Goal: Task Accomplishment & Management: Complete application form

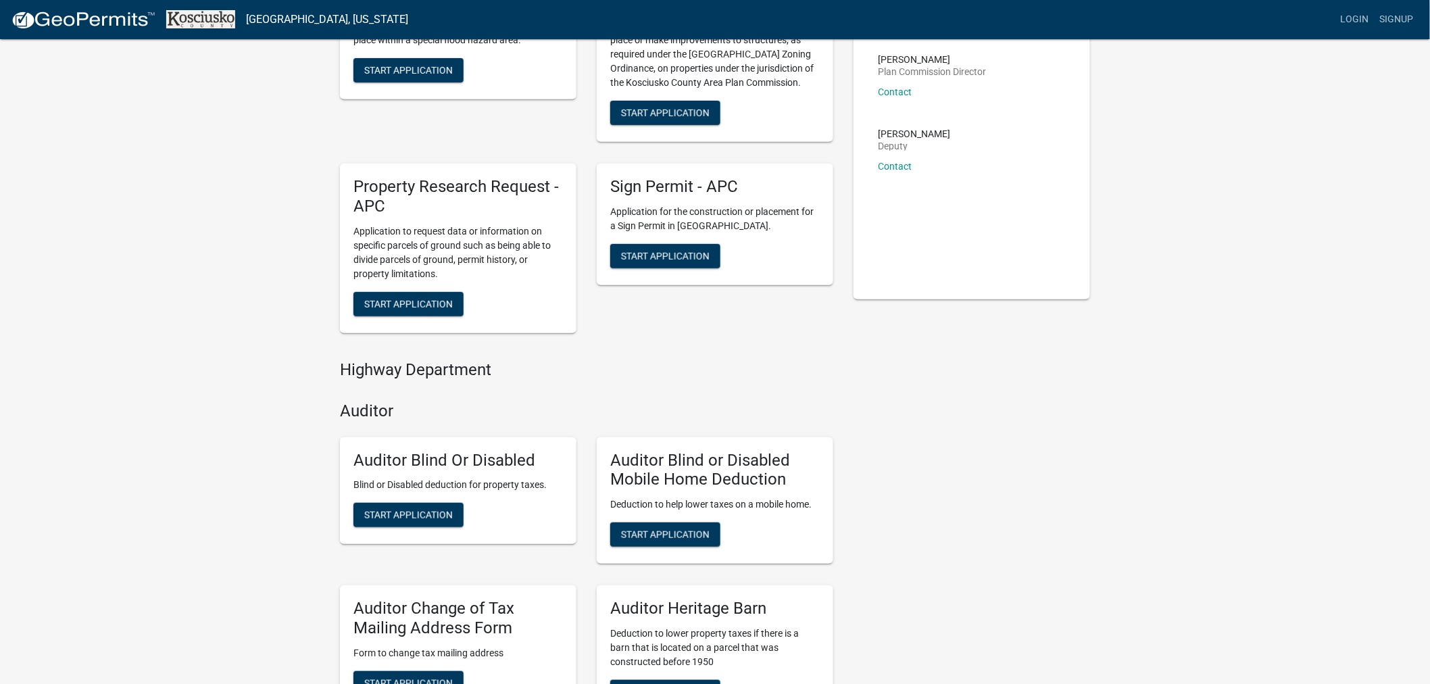
scroll to position [450, 0]
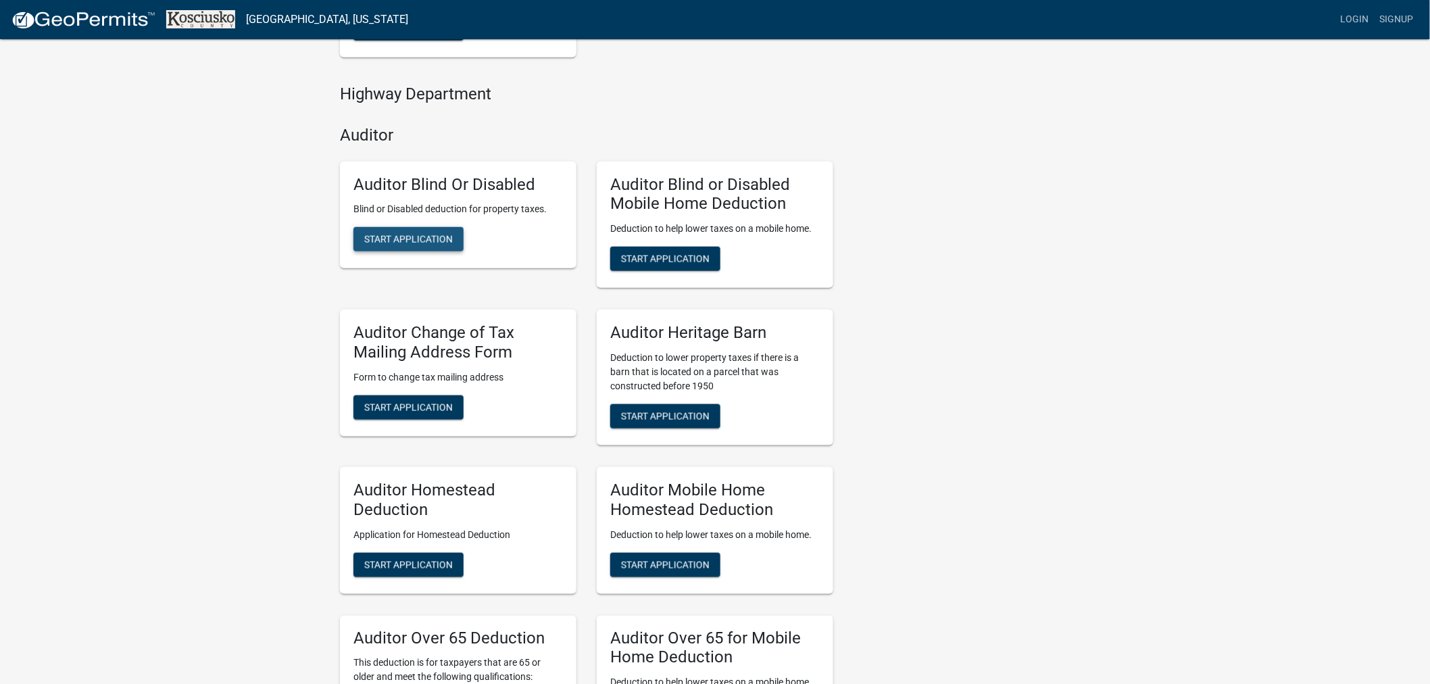
click at [416, 245] on button "Start Application" at bounding box center [408, 239] width 110 height 24
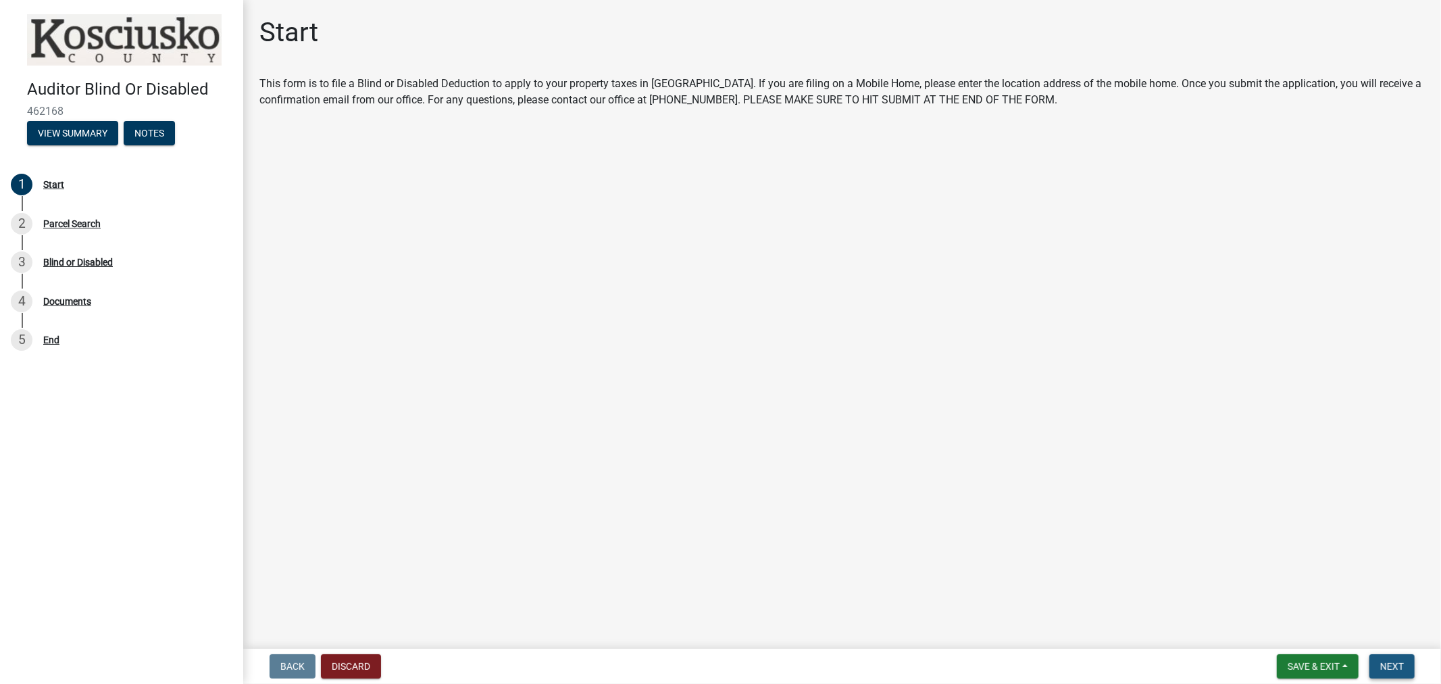
click at [1403, 669] on span "Next" at bounding box center [1392, 666] width 24 height 11
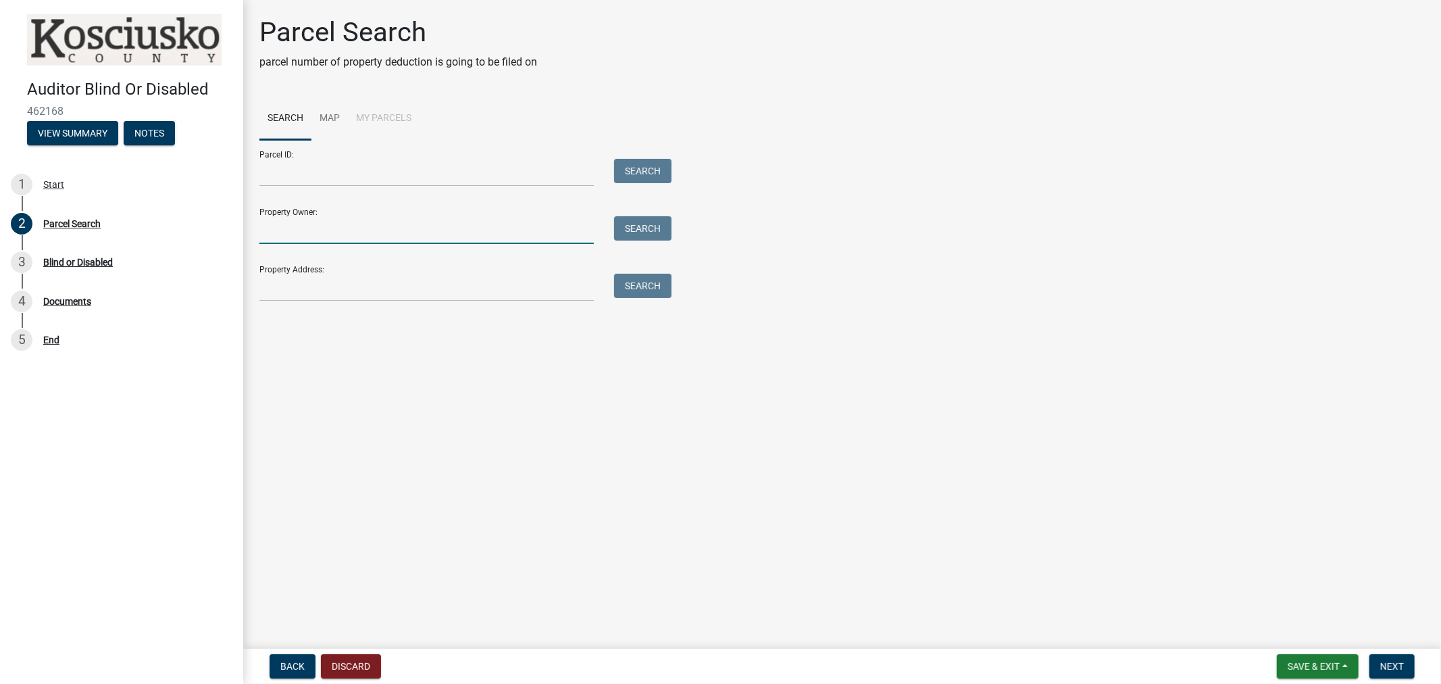
click at [377, 241] on input "Property Owner:" at bounding box center [426, 230] width 334 height 28
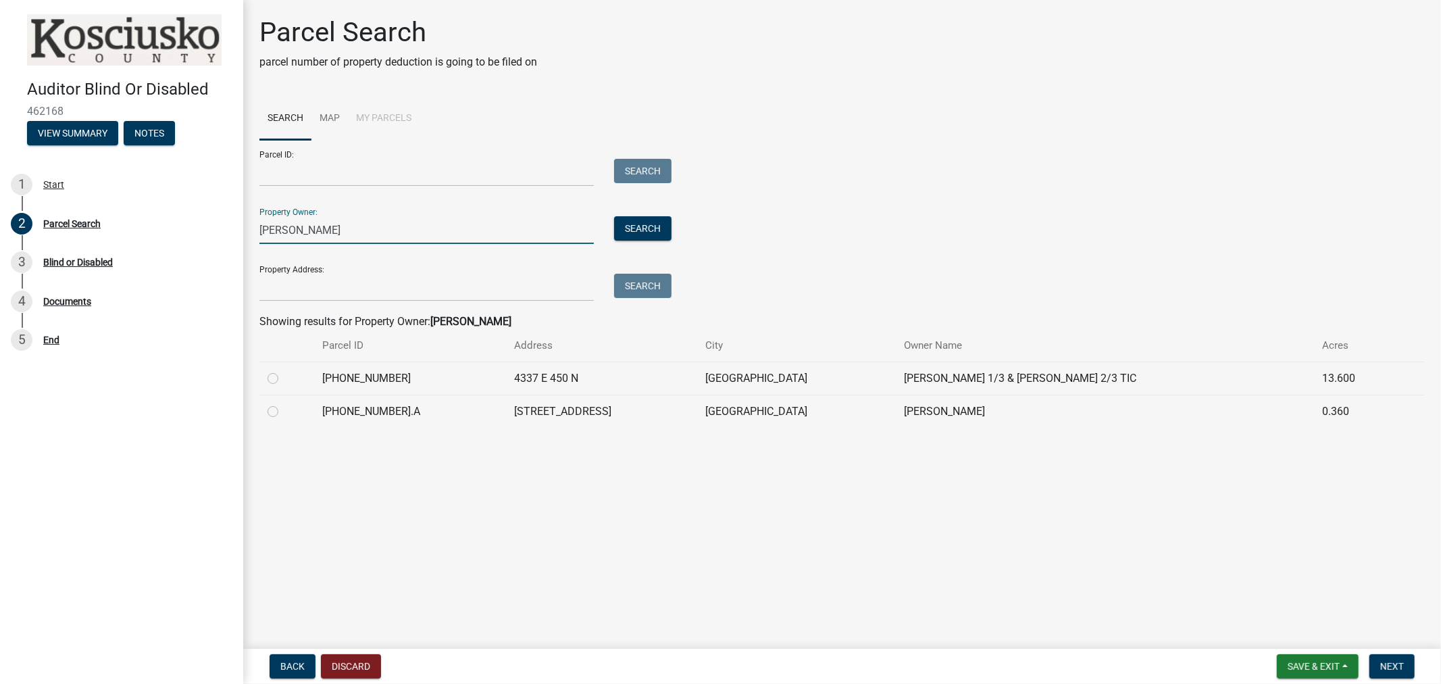
type input "gregory gerald"
click at [284, 403] on label at bounding box center [284, 403] width 0 height 0
click at [284, 412] on input "radio" at bounding box center [288, 407] width 9 height 9
radio input "true"
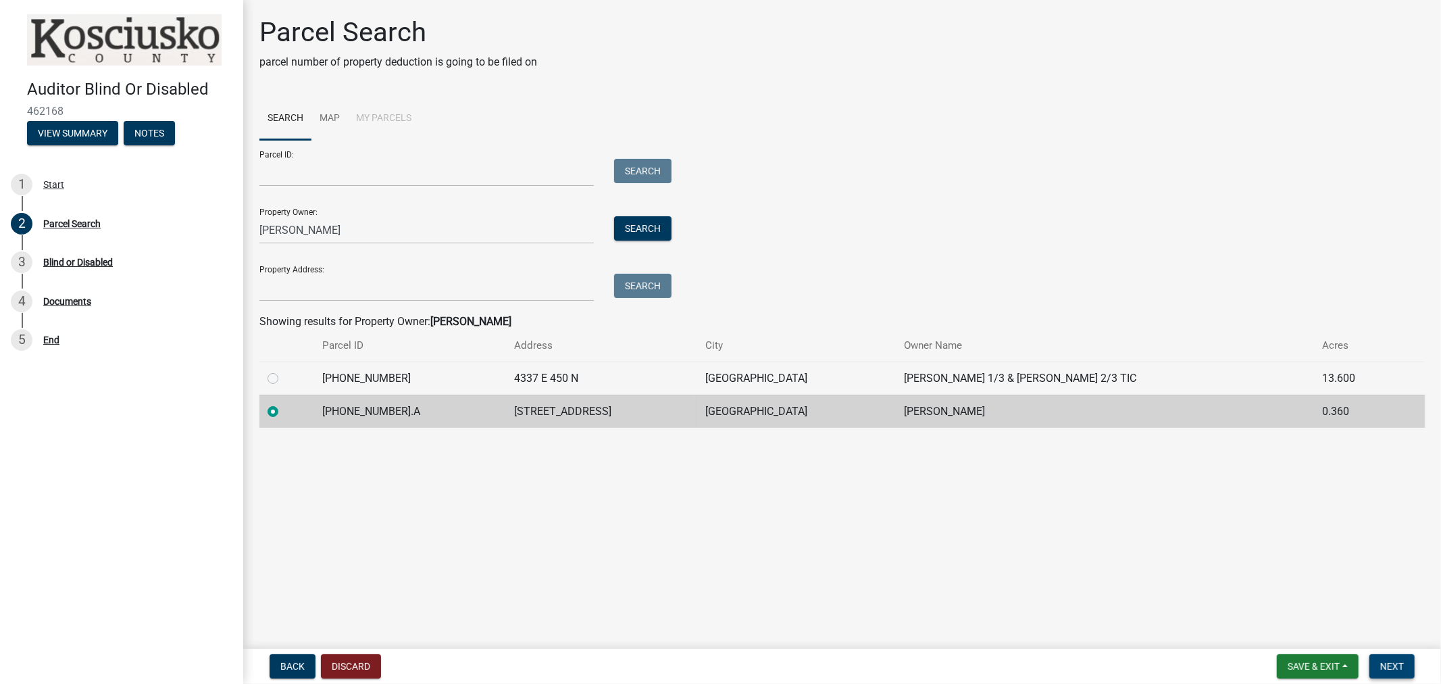
click at [1399, 670] on span "Next" at bounding box center [1392, 666] width 24 height 11
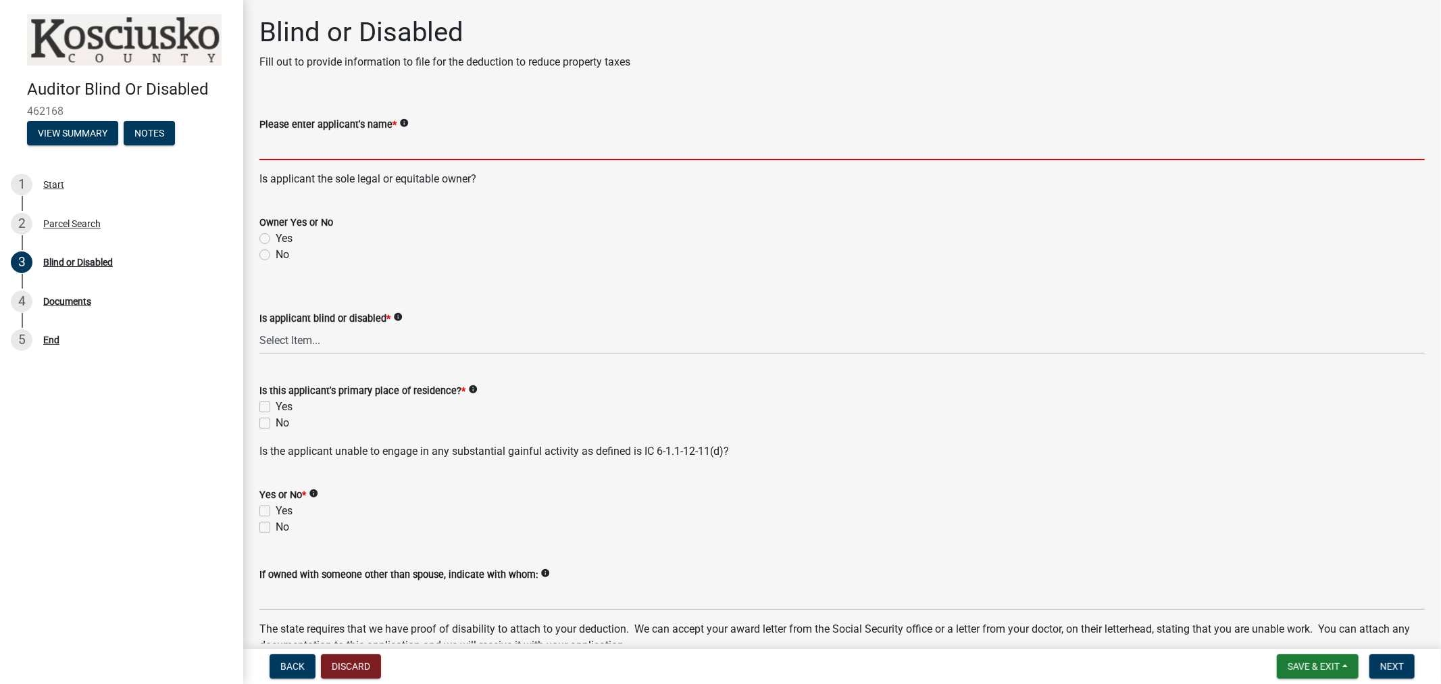
click at [374, 149] on input "Please enter applicant's name *" at bounding box center [842, 146] width 1166 height 28
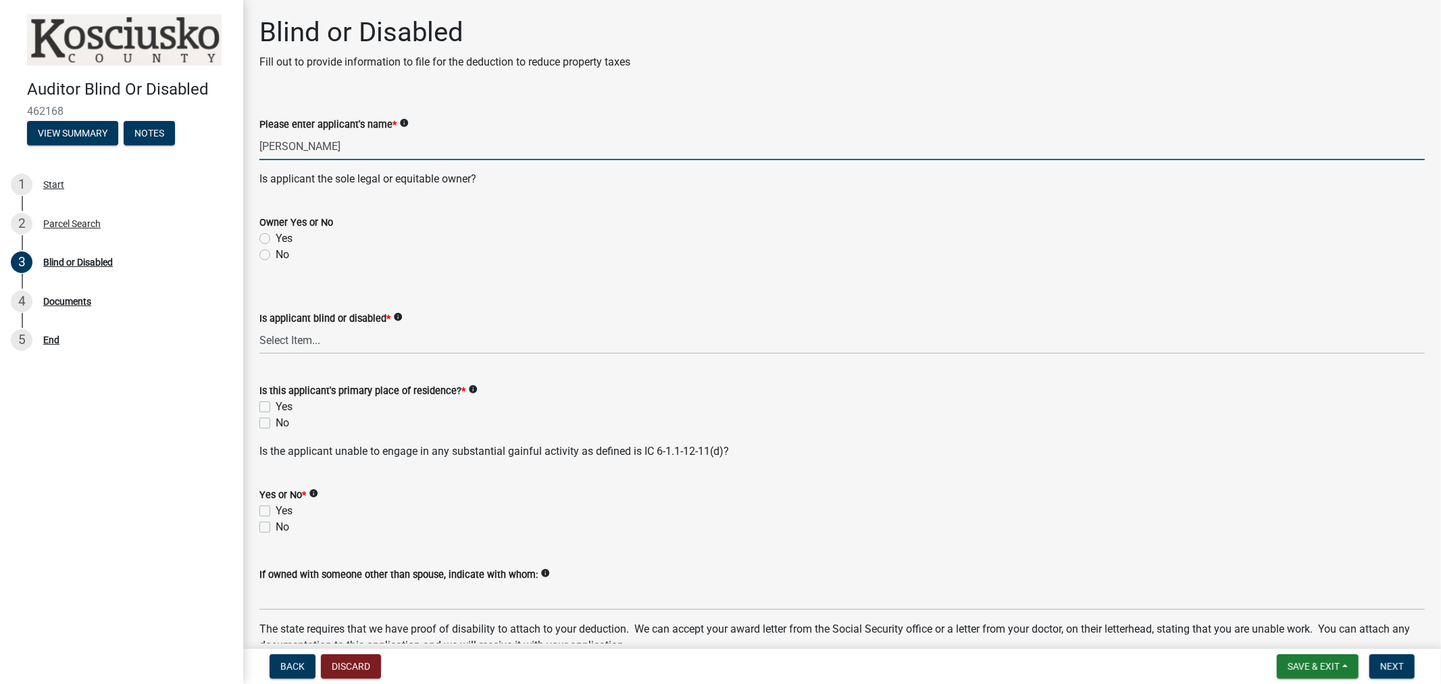
type input "Gerald A Gregory"
click at [276, 241] on label "Yes" at bounding box center [284, 238] width 17 height 16
click at [276, 239] on input "Yes" at bounding box center [280, 234] width 9 height 9
radio input "true"
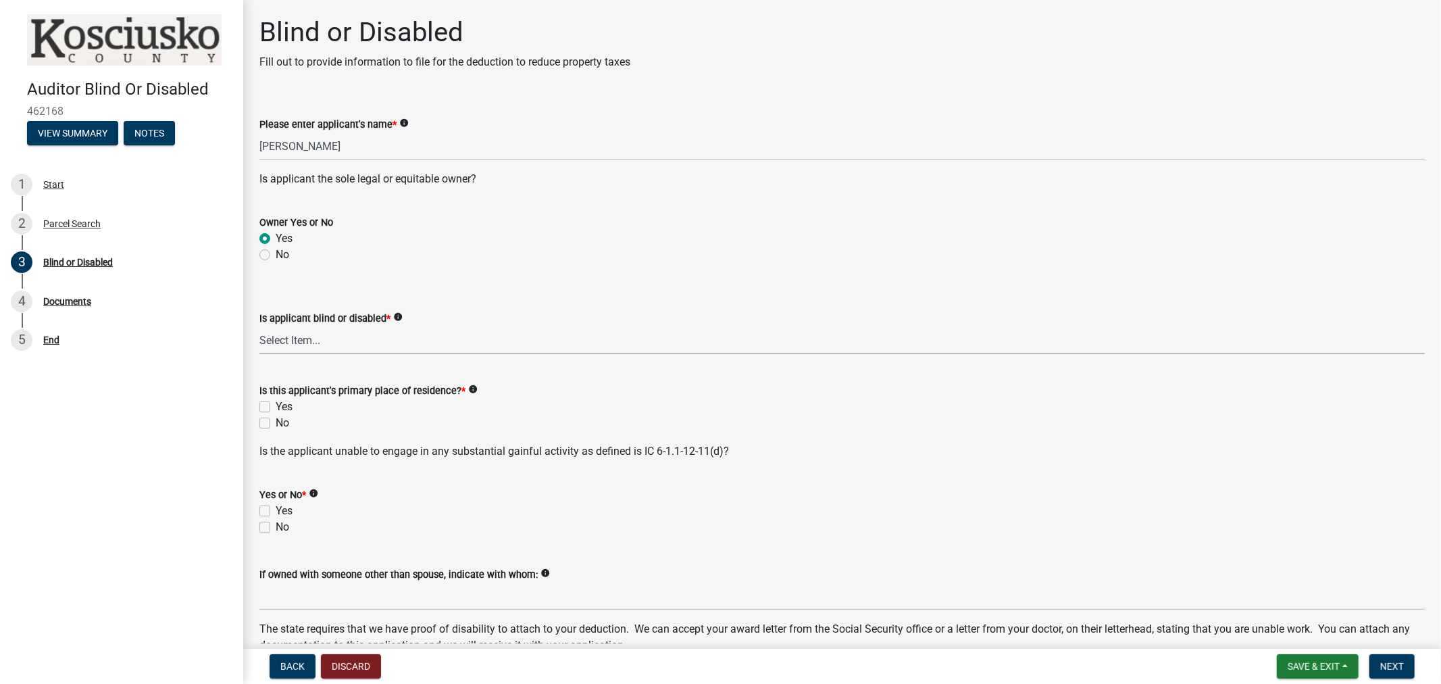
click at [348, 349] on select "Select Item... Blind Disabled" at bounding box center [842, 340] width 1166 height 28
click at [259, 326] on select "Select Item... Blind Disabled" at bounding box center [842, 340] width 1166 height 28
select select "753ce7aa-aa54-4915-93c4-eaf9aea8fc22"
click at [276, 407] on label "Yes" at bounding box center [284, 407] width 17 height 16
click at [276, 407] on input "Yes" at bounding box center [280, 403] width 9 height 9
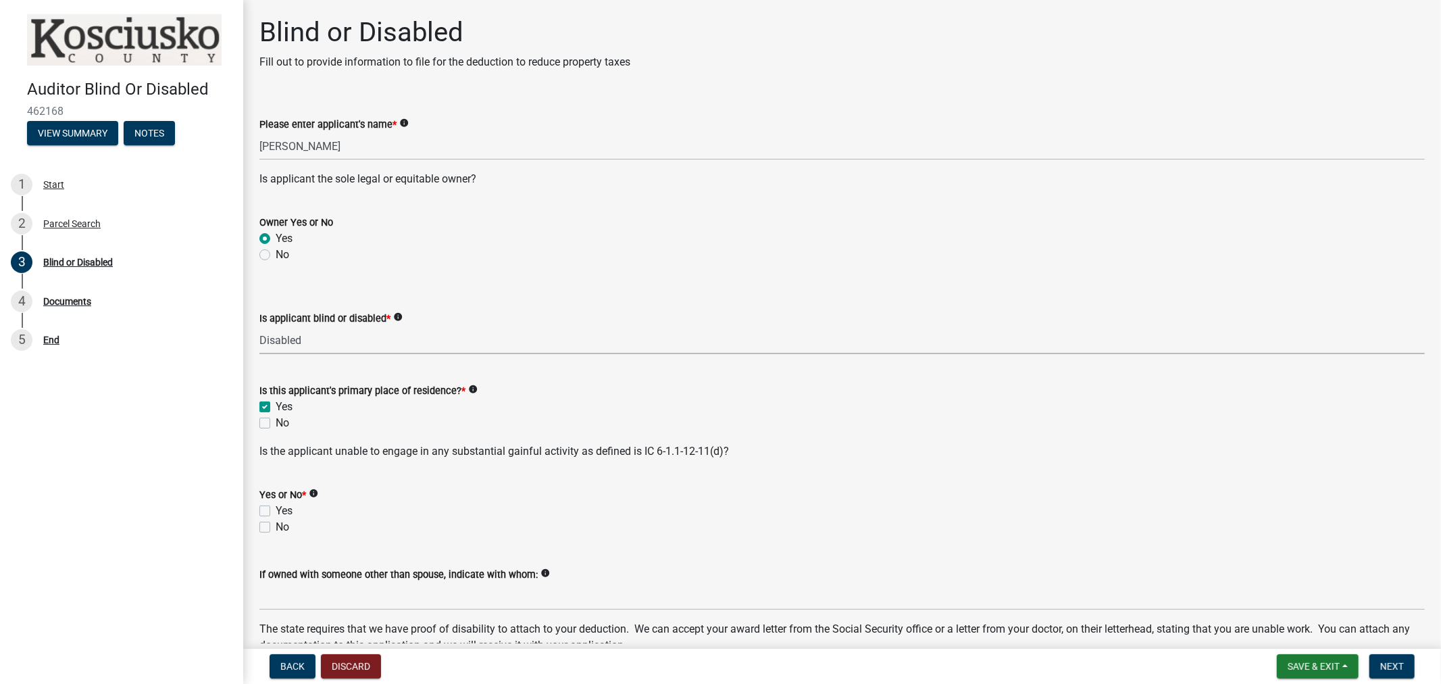
checkbox input "true"
checkbox input "false"
drag, startPoint x: 262, startPoint y: 524, endPoint x: 264, endPoint y: 530, distance: 7.1
click at [276, 524] on label "No" at bounding box center [283, 527] width 14 height 16
click at [276, 524] on input "No" at bounding box center [280, 523] width 9 height 9
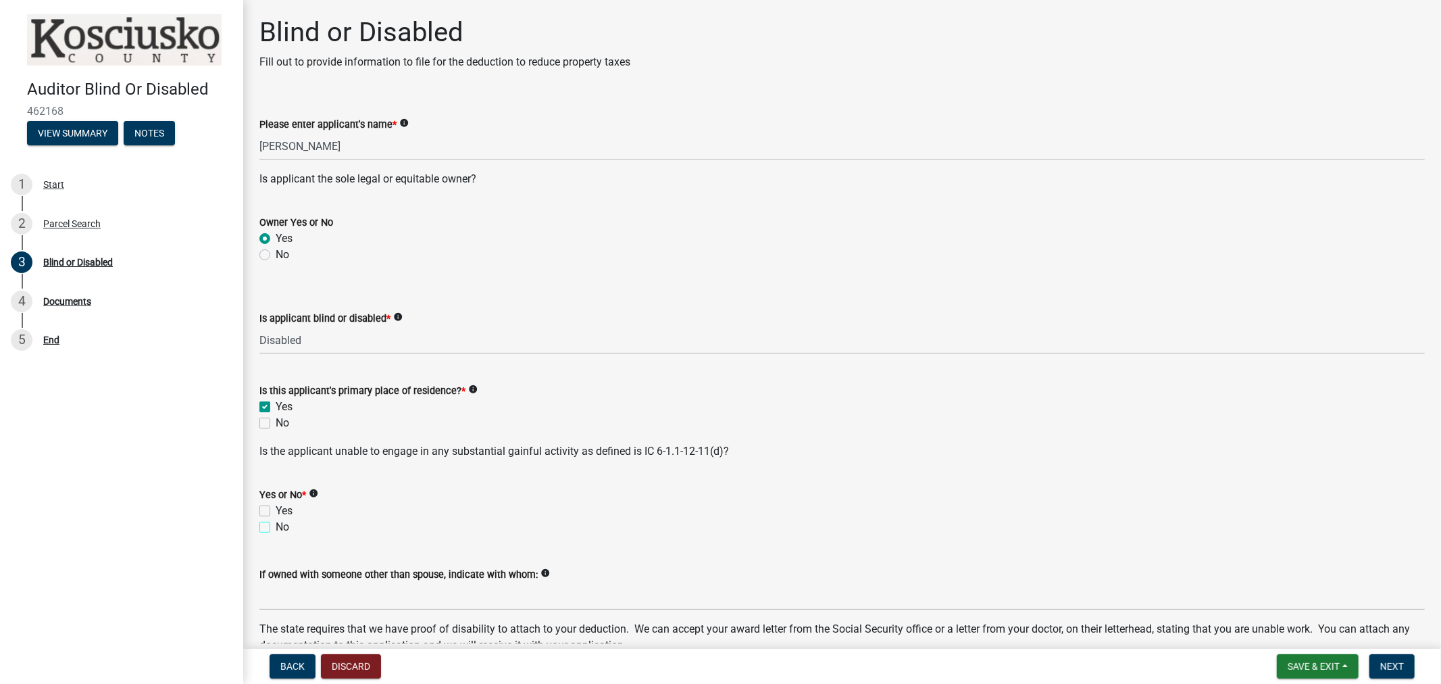
checkbox input "true"
checkbox input "false"
checkbox input "true"
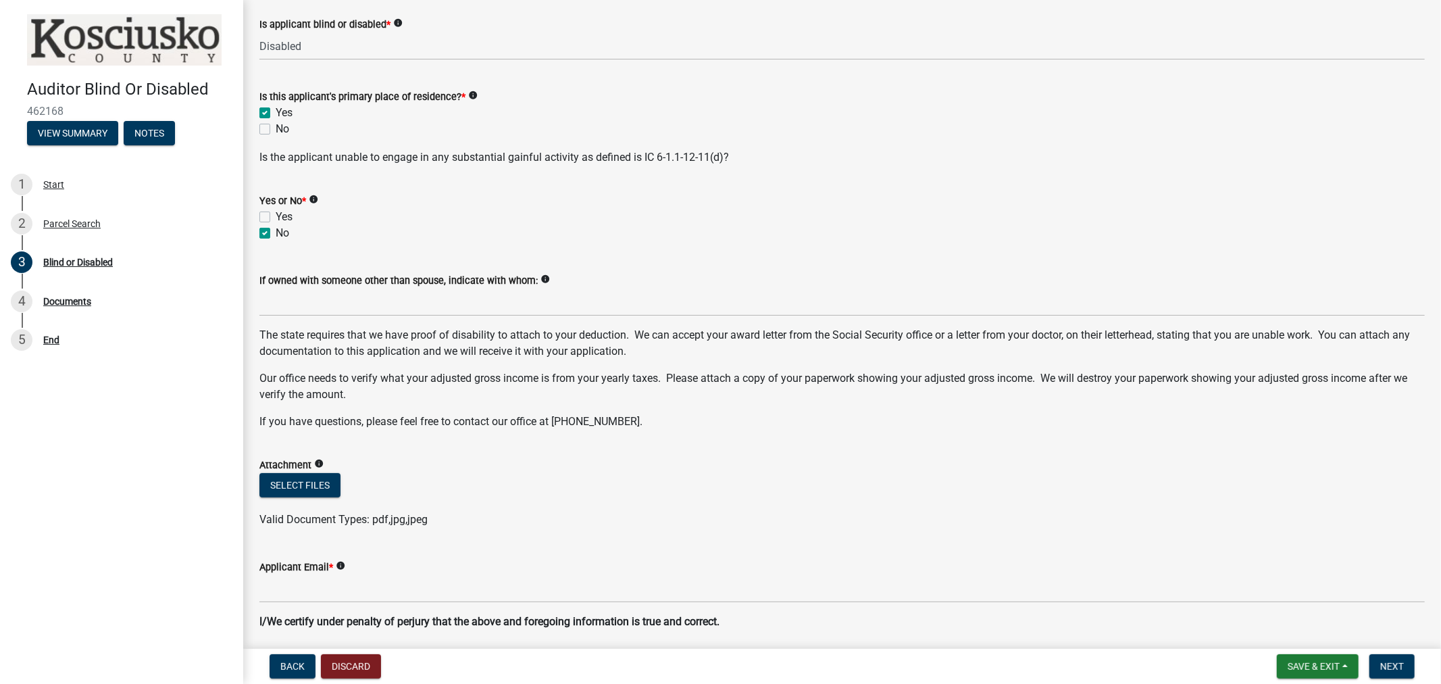
scroll to position [300, 0]
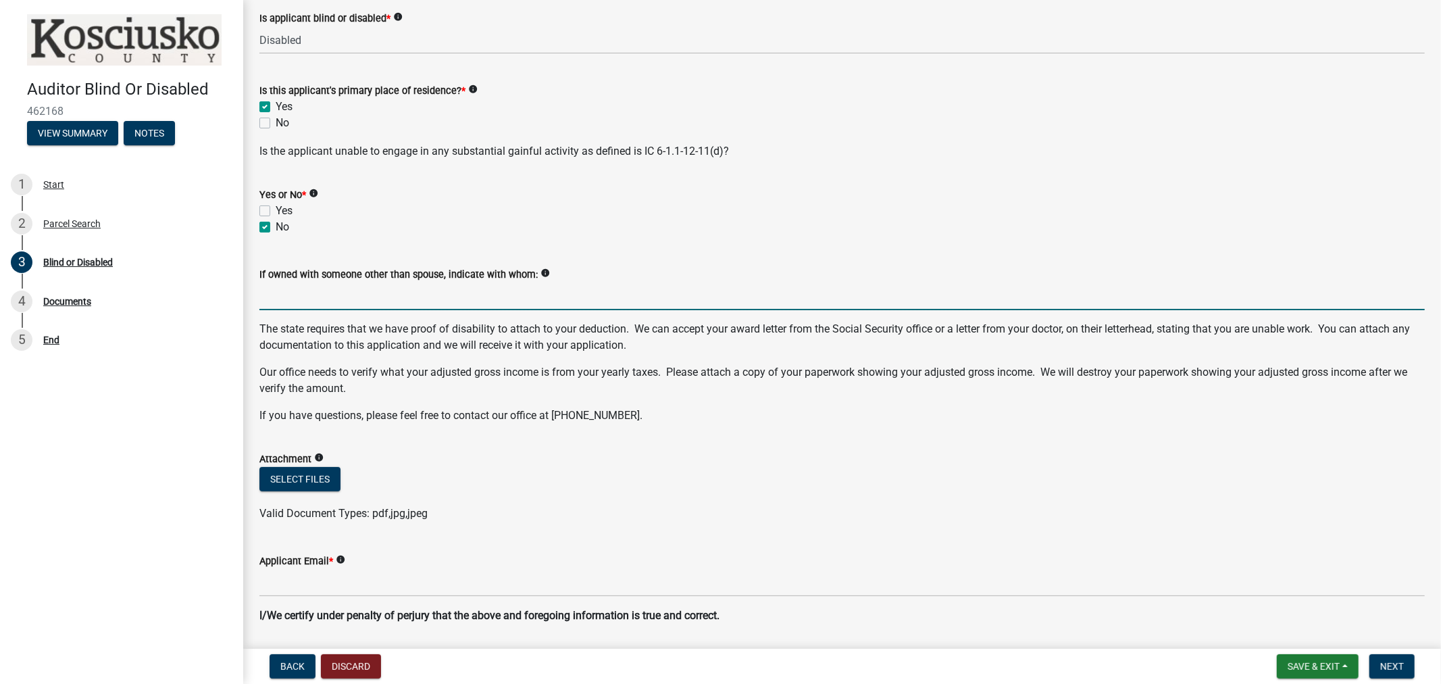
click at [347, 287] on input "If owned with someone other than spouse, indicate with whom:" at bounding box center [842, 296] width 1166 height 28
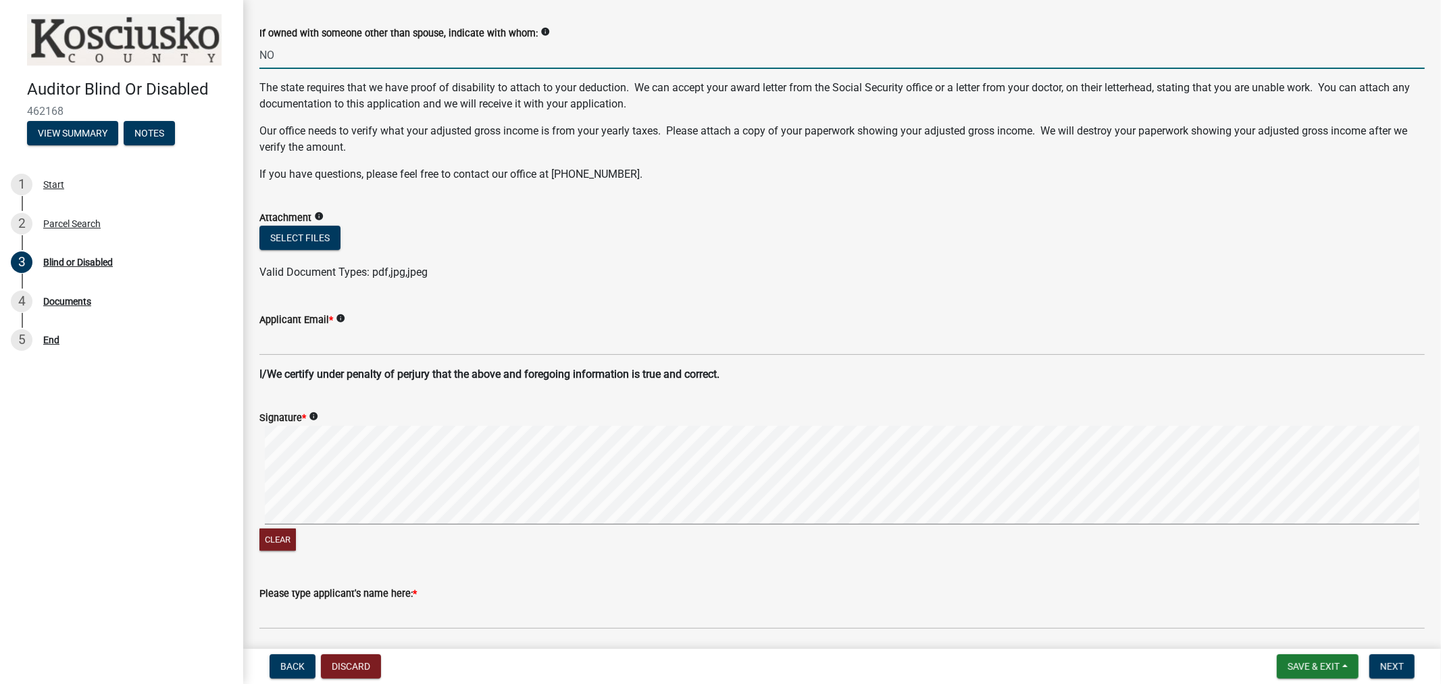
scroll to position [600, 0]
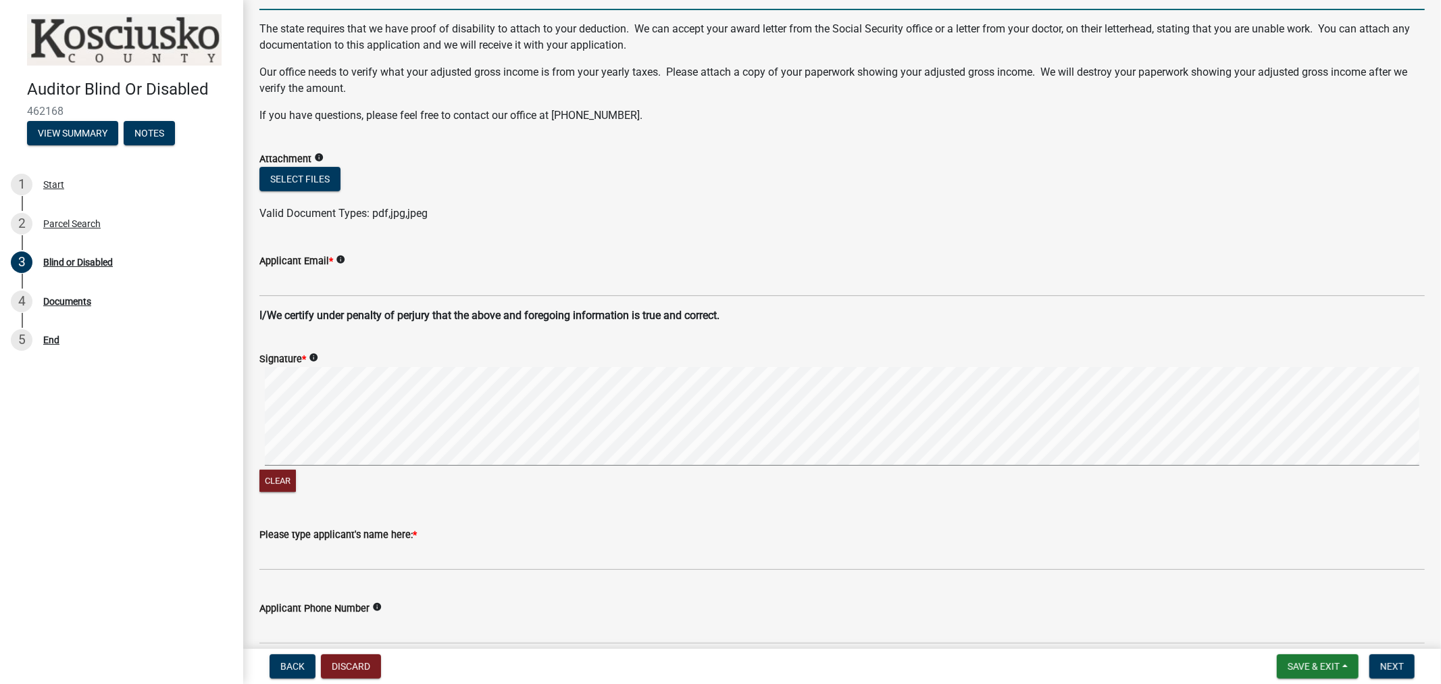
click at [253, 474] on div "Signature * info Clear" at bounding box center [842, 414] width 1186 height 161
click at [284, 468] on div "Clear" at bounding box center [842, 431] width 1166 height 128
type input "NO"
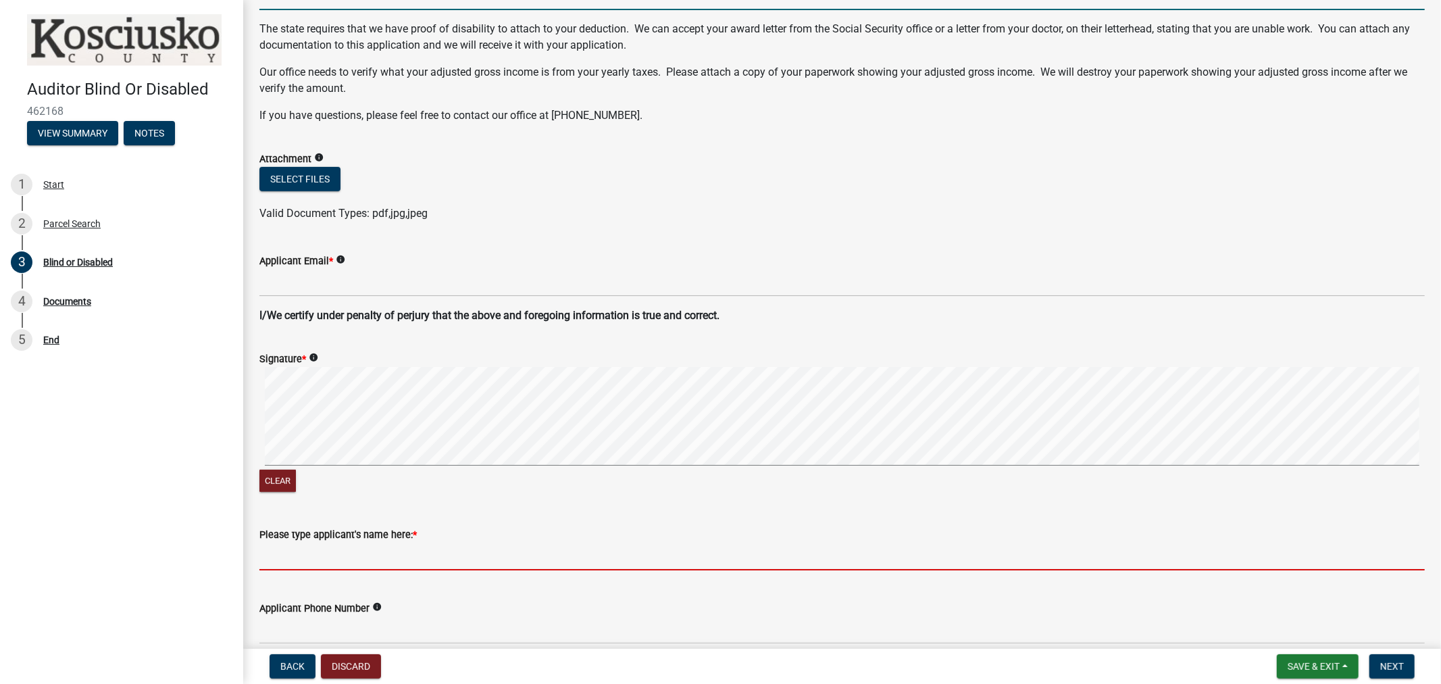
drag, startPoint x: 312, startPoint y: 555, endPoint x: 329, endPoint y: 528, distance: 31.7
click at [312, 555] on input "Please type applicant's name here: *" at bounding box center [842, 557] width 1166 height 28
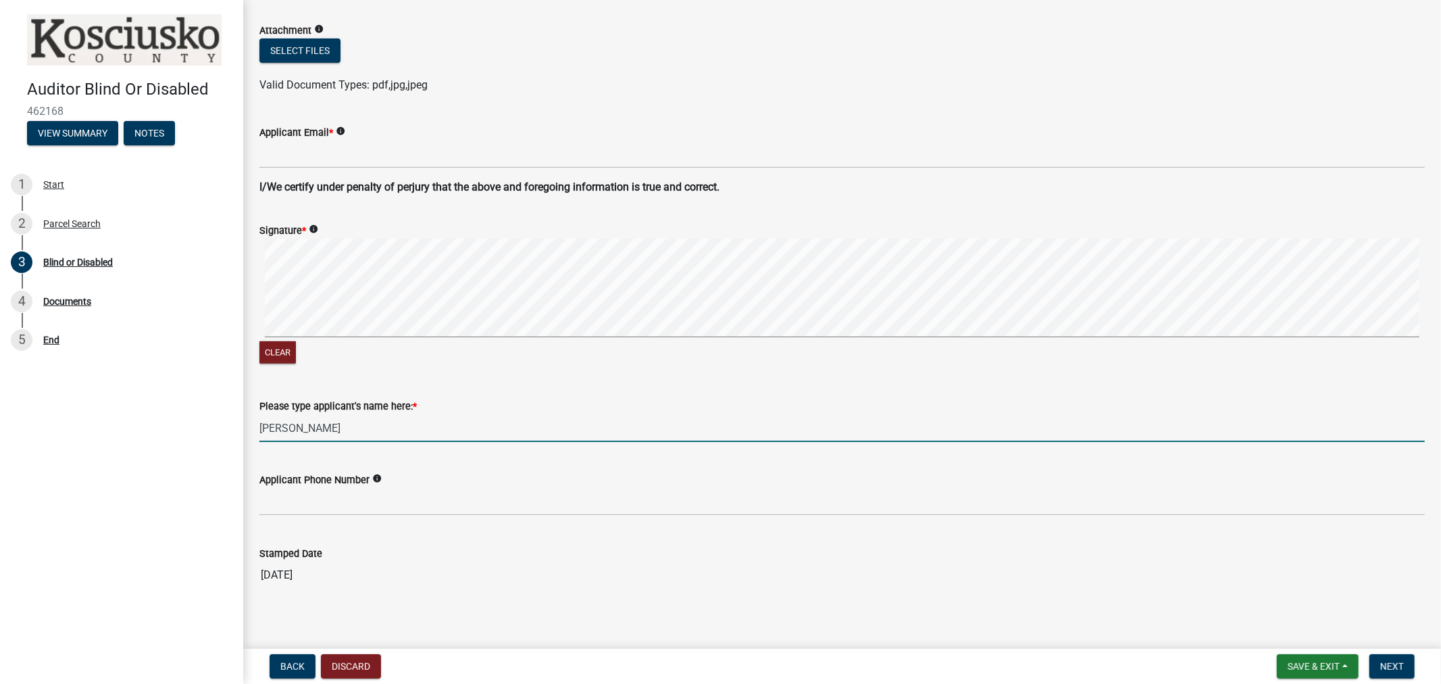
scroll to position [737, 0]
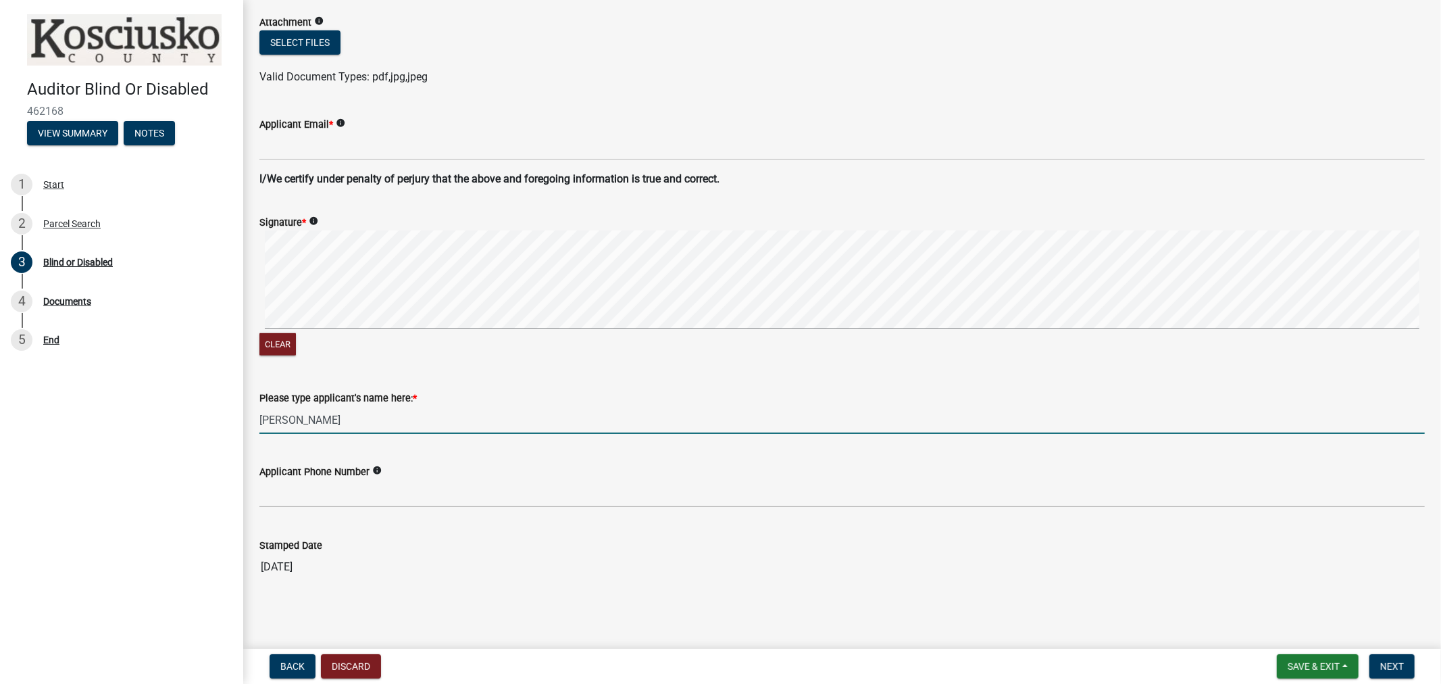
type input "Gerald Gregory"
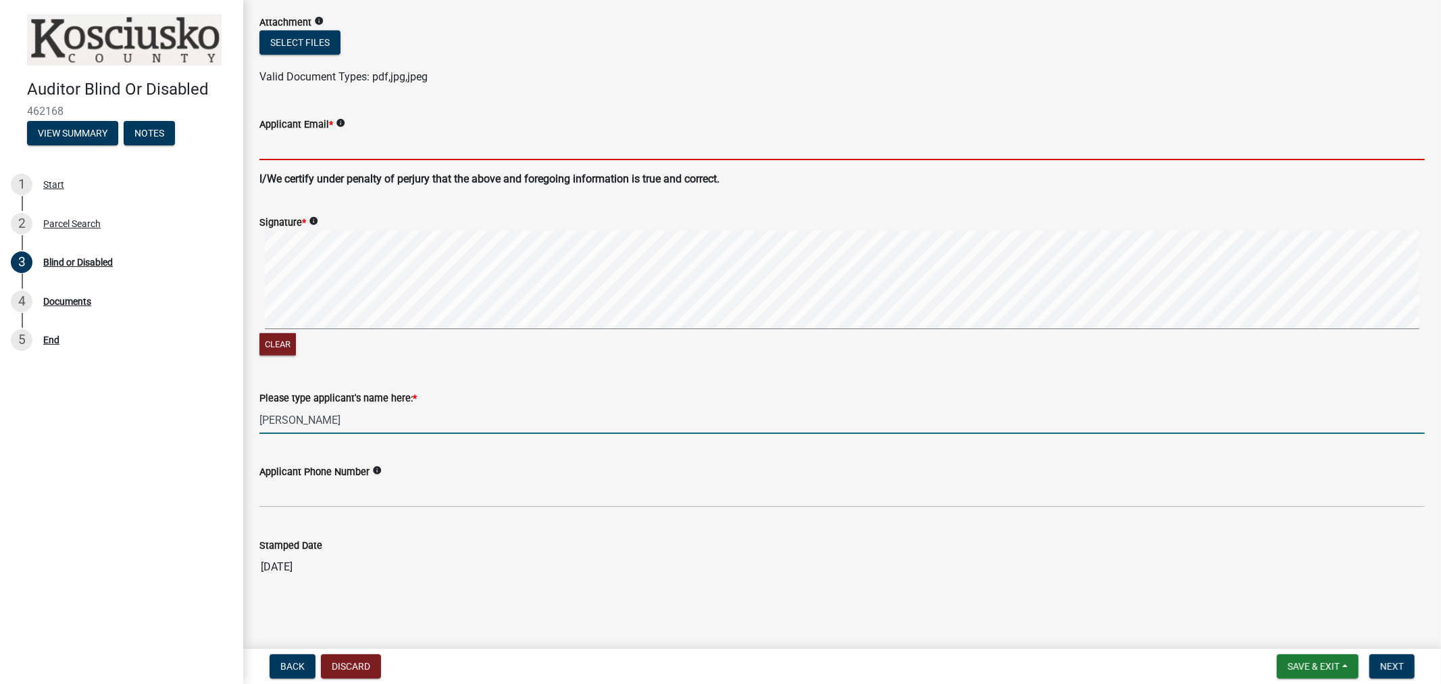
click at [287, 141] on input "Applicant Email *" at bounding box center [842, 146] width 1166 height 28
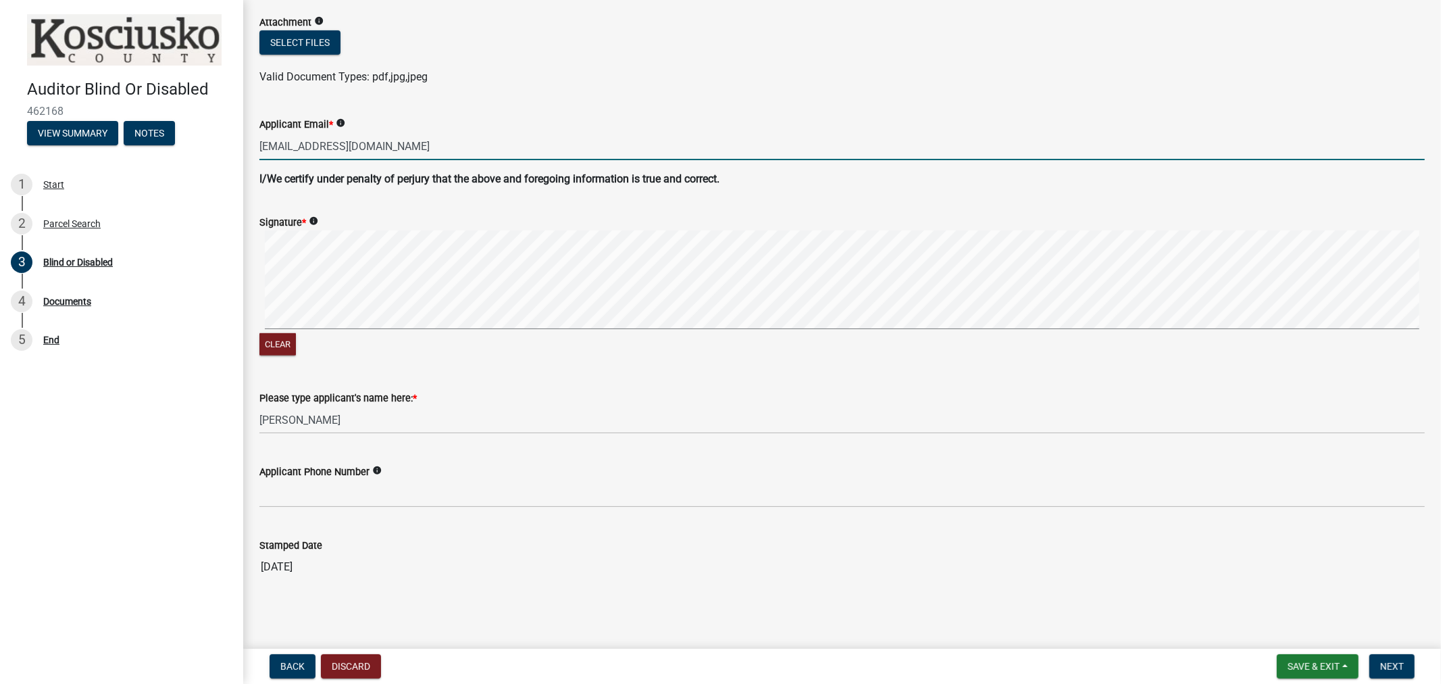
type input "nesser_us@yahoo.com"
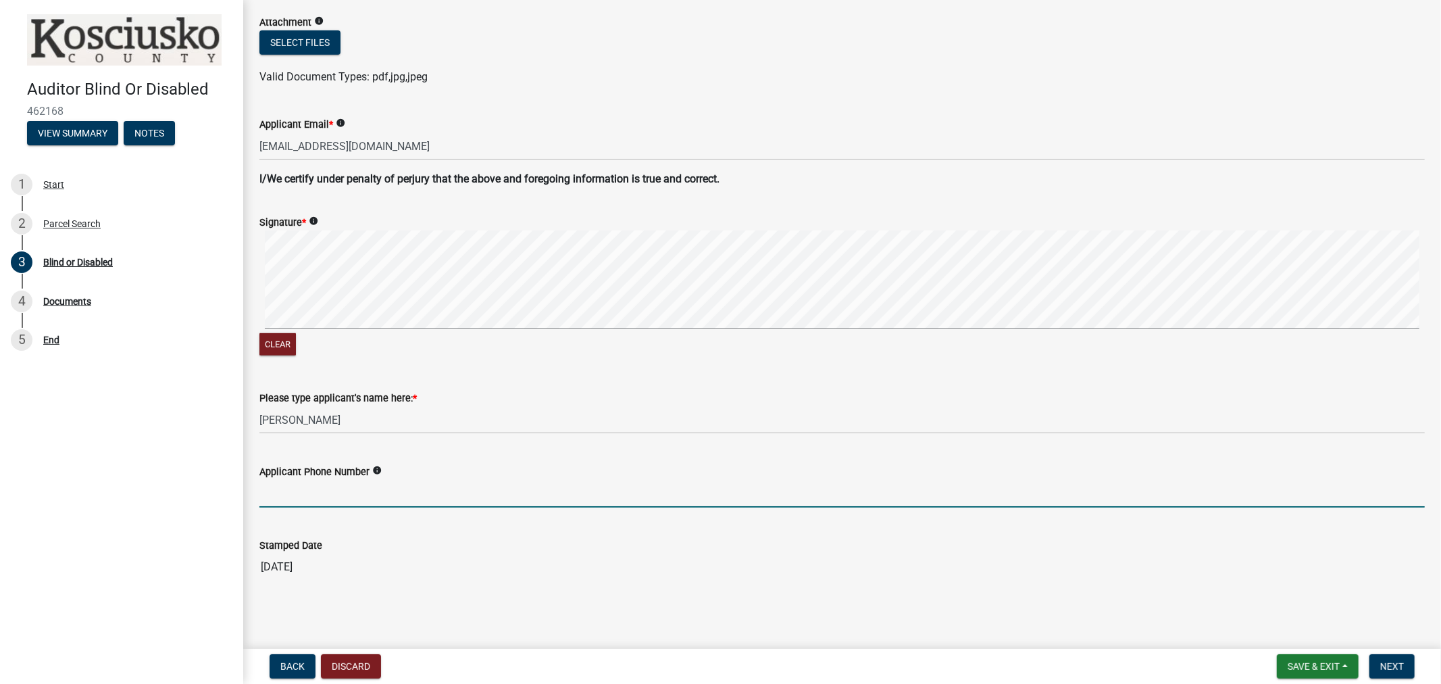
click at [392, 496] on input "Applicant Phone Number" at bounding box center [842, 494] width 1166 height 28
type input "512-308-2458"
click at [1401, 666] on span "Next" at bounding box center [1392, 666] width 24 height 11
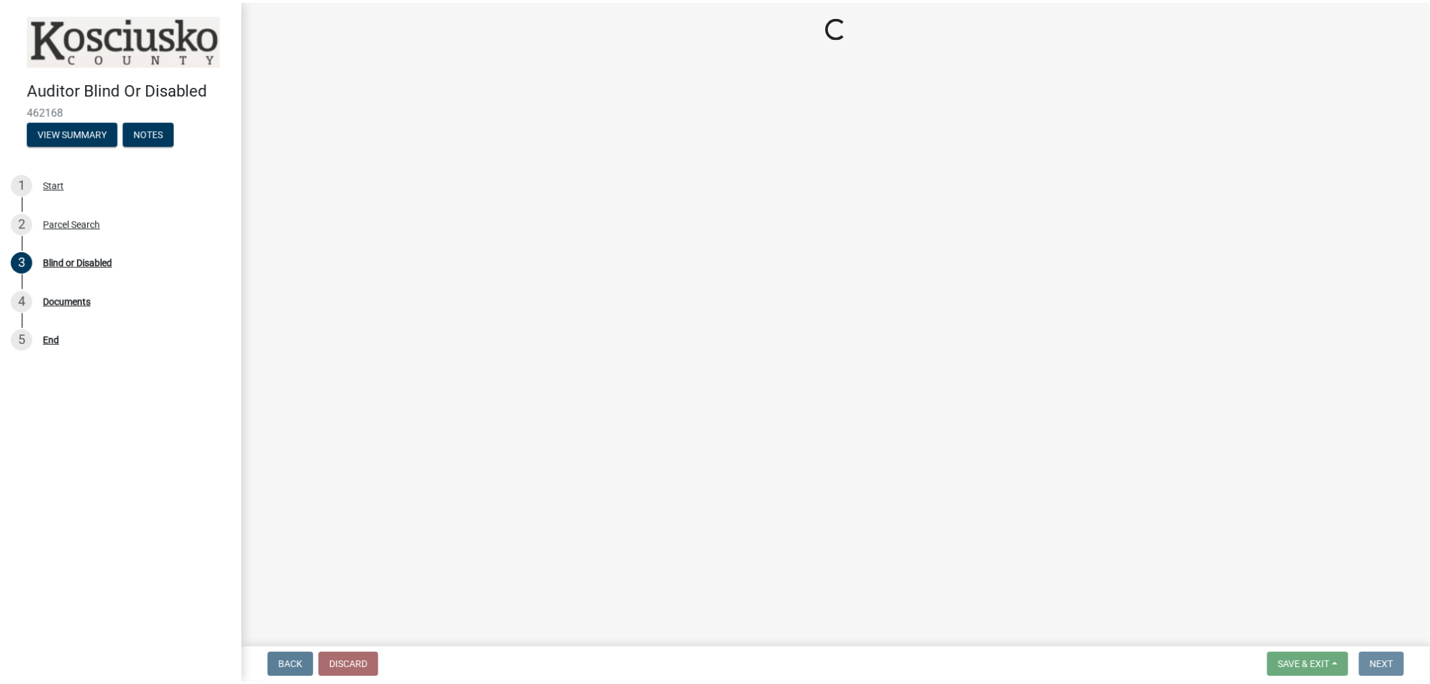
scroll to position [0, 0]
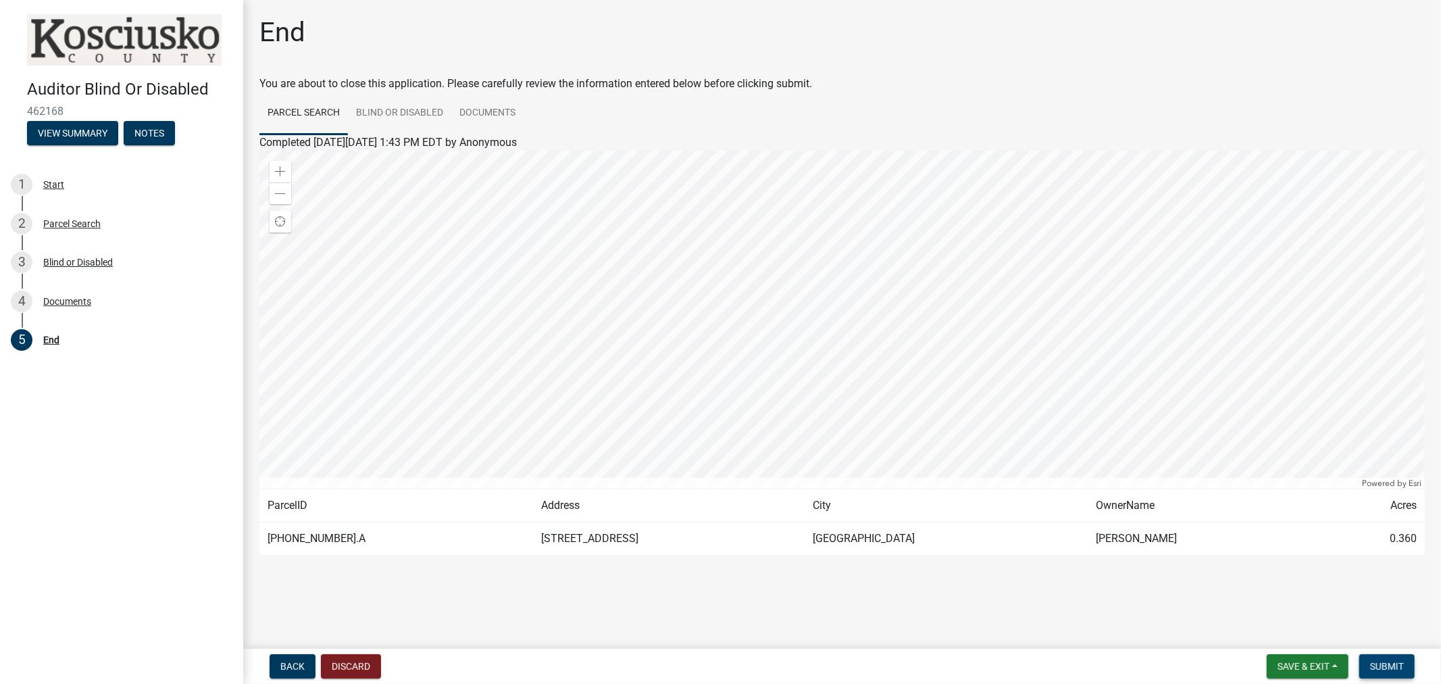
click at [1386, 664] on span "Submit" at bounding box center [1387, 666] width 34 height 11
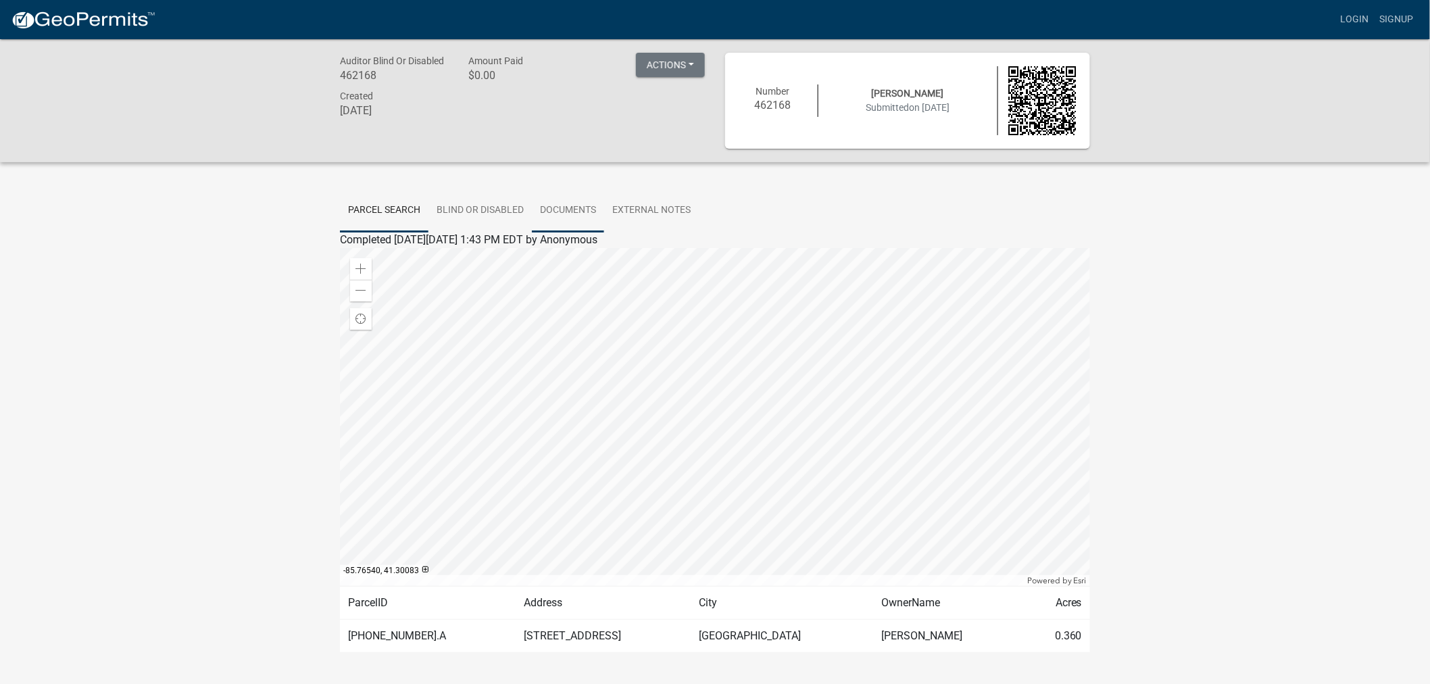
click at [552, 204] on link "Documents" at bounding box center [568, 210] width 72 height 43
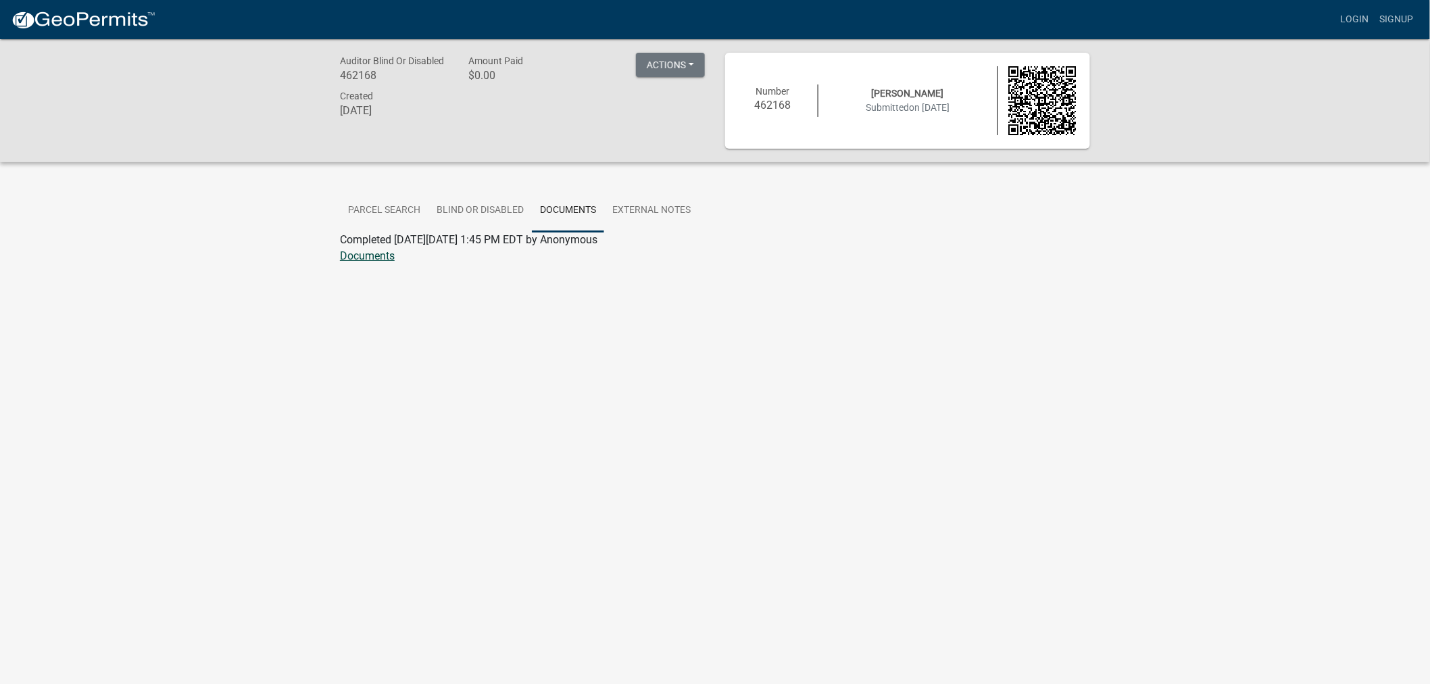
click at [380, 257] on link "Documents" at bounding box center [367, 255] width 55 height 13
